Goal: Find contact information: Find contact information

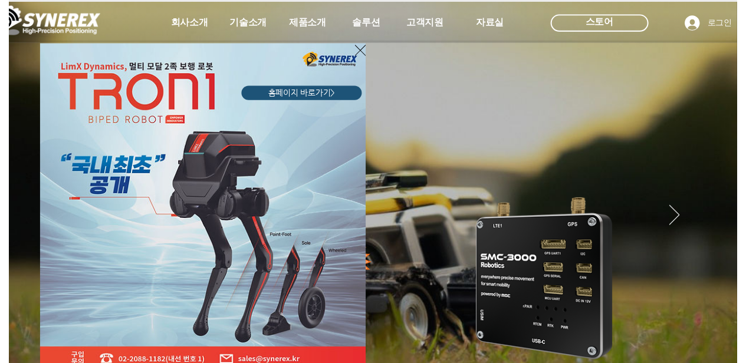
scroll to position [8, 0]
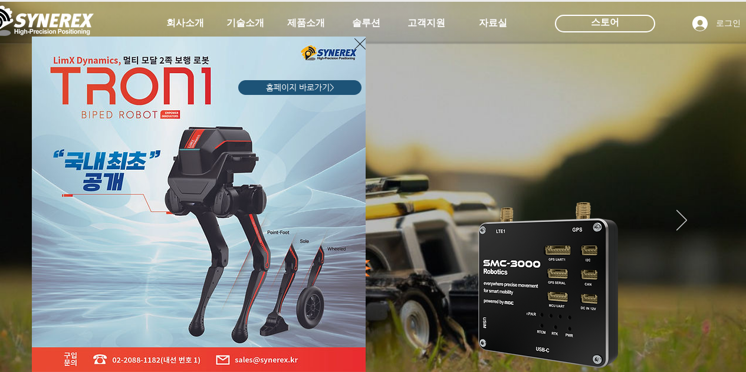
click at [360, 43] on icon "사이트로 돌아가기" at bounding box center [360, 43] width 11 height 11
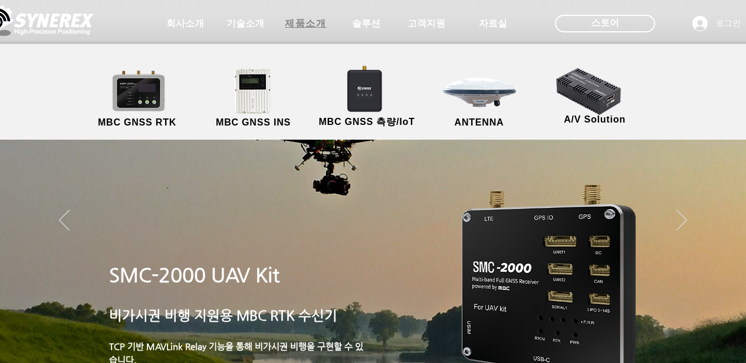
click at [306, 24] on span "제품소개" at bounding box center [305, 24] width 41 height 12
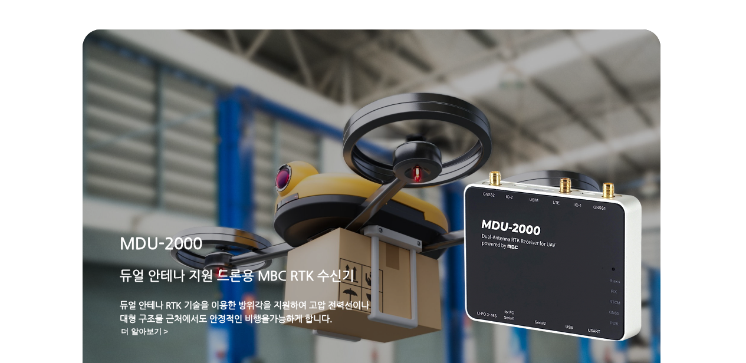
scroll to position [0, 2]
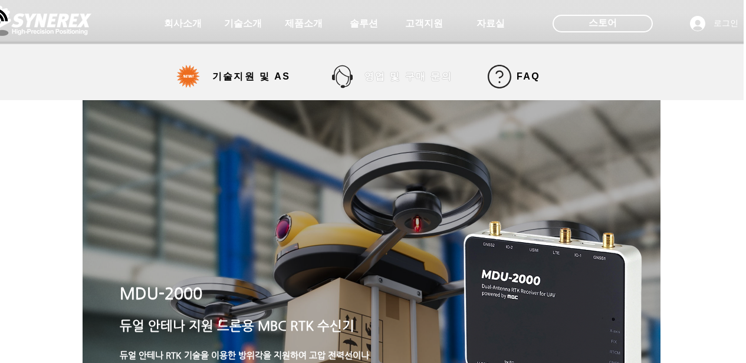
click at [396, 87] on span "영업 및 구매 문의" at bounding box center [409, 77] width 106 height 24
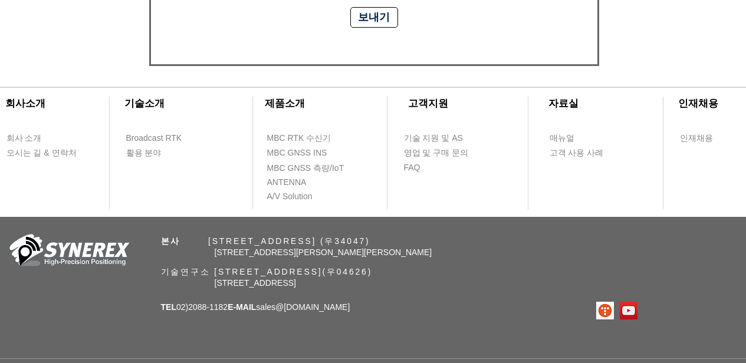
scroll to position [581, 0]
click at [194, 312] on span "TEL 02)[PHONE_NUMBER] E-MAIL sales @[DOMAIN_NAME]" at bounding box center [255, 307] width 189 height 9
click at [228, 289] on span "[STREET_ADDRESS]" at bounding box center [255, 283] width 81 height 9
